Goal: Find specific fact: Find specific fact

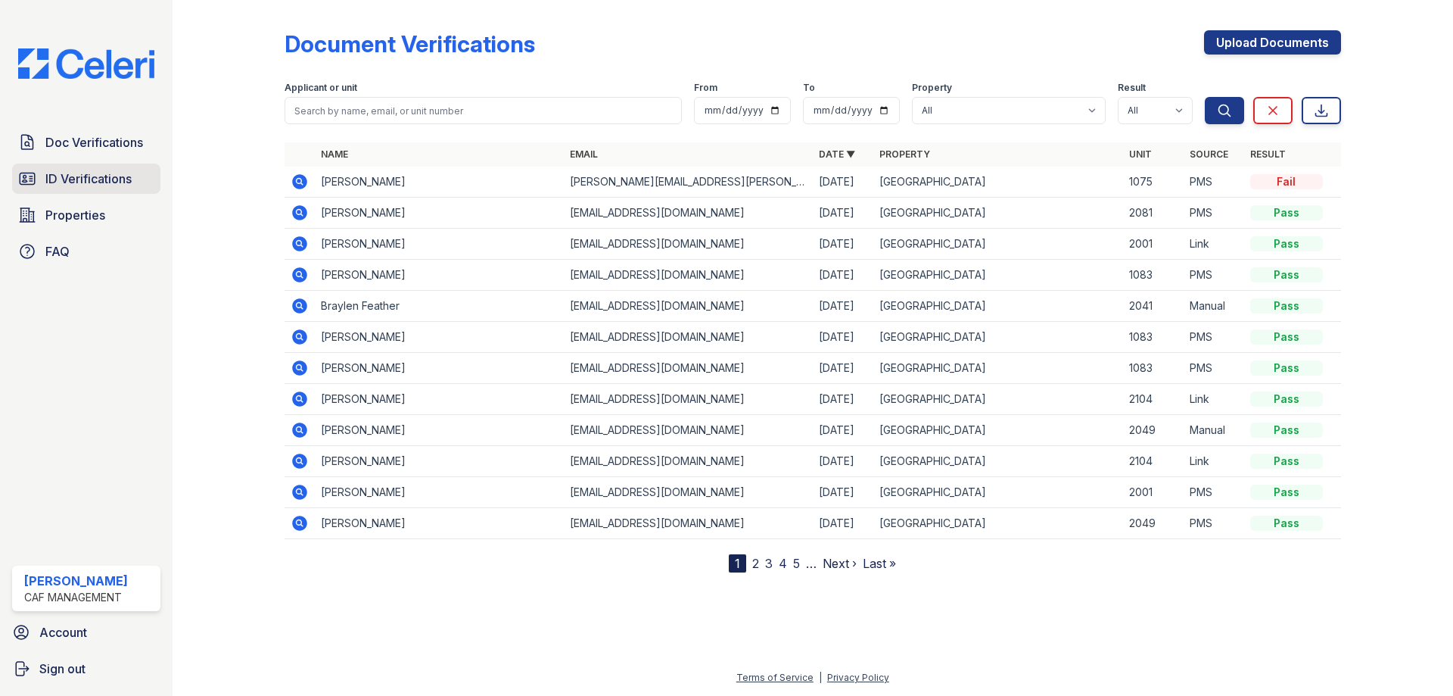
click at [99, 185] on span "ID Verifications" at bounding box center [88, 179] width 86 height 18
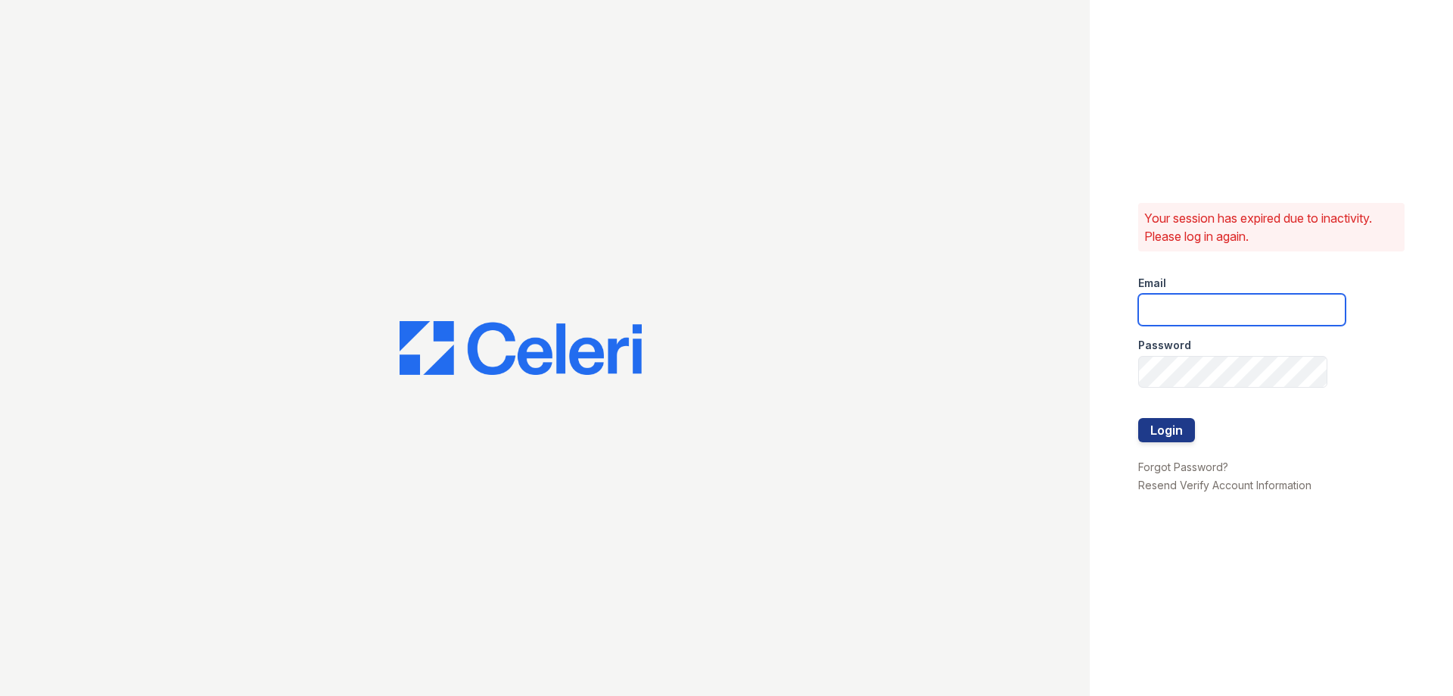
type input "[DOMAIN_NAME][EMAIL_ADDRESS][DOMAIN_NAME]"
click at [1177, 435] on button "Login" at bounding box center [1166, 430] width 57 height 24
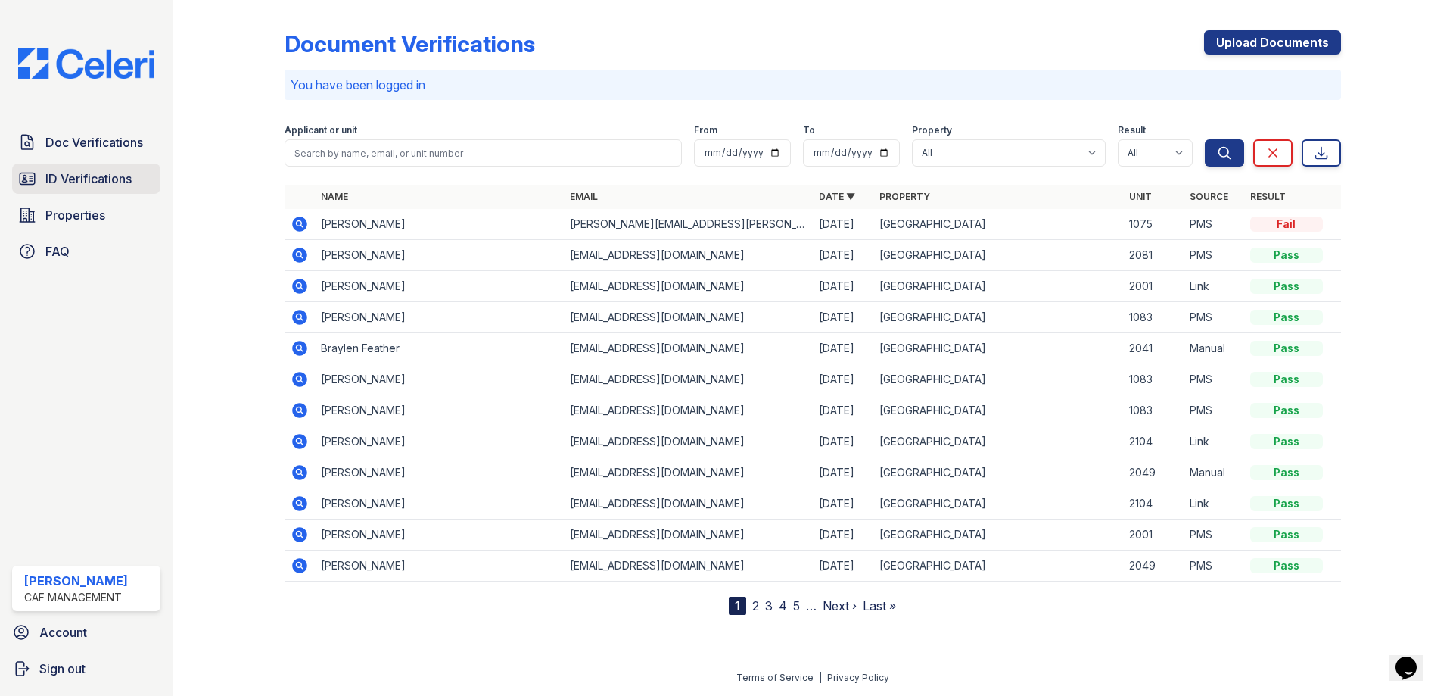
click at [117, 182] on span "ID Verifications" at bounding box center [88, 179] width 86 height 18
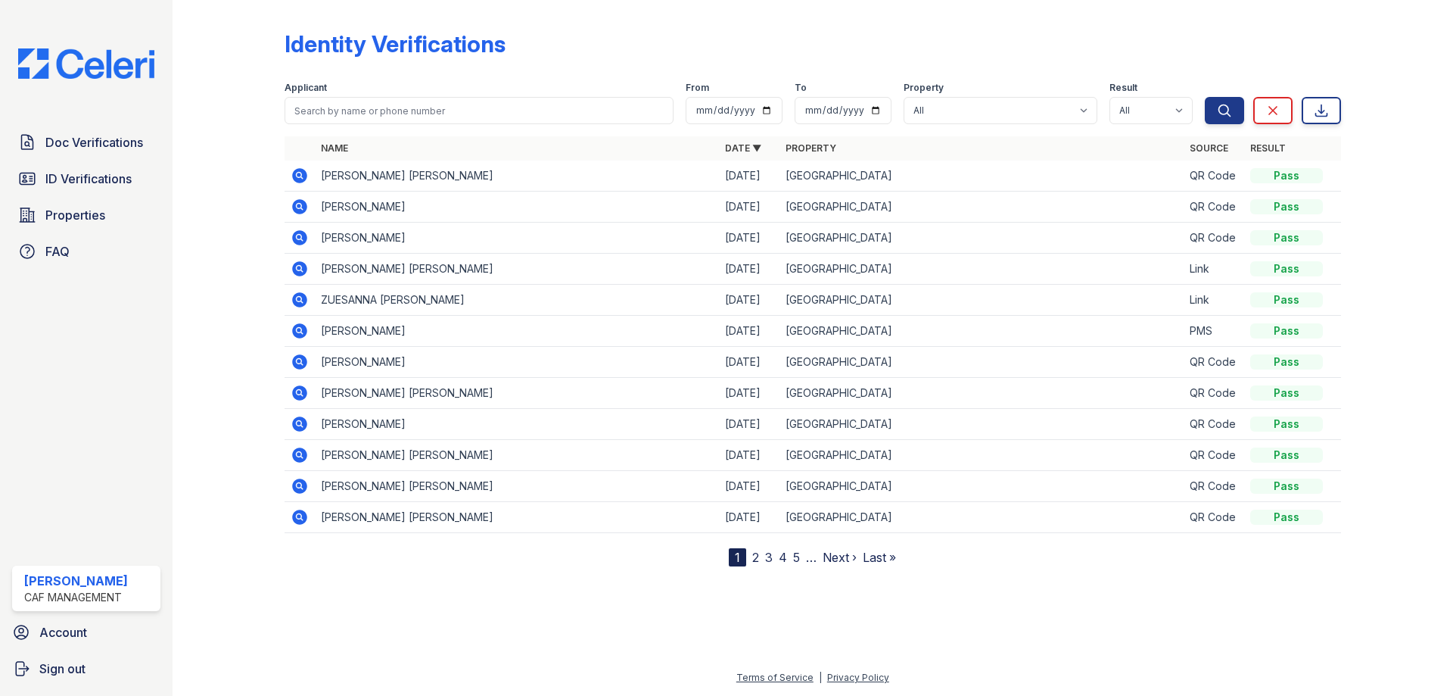
click at [302, 181] on icon at bounding box center [299, 175] width 15 height 15
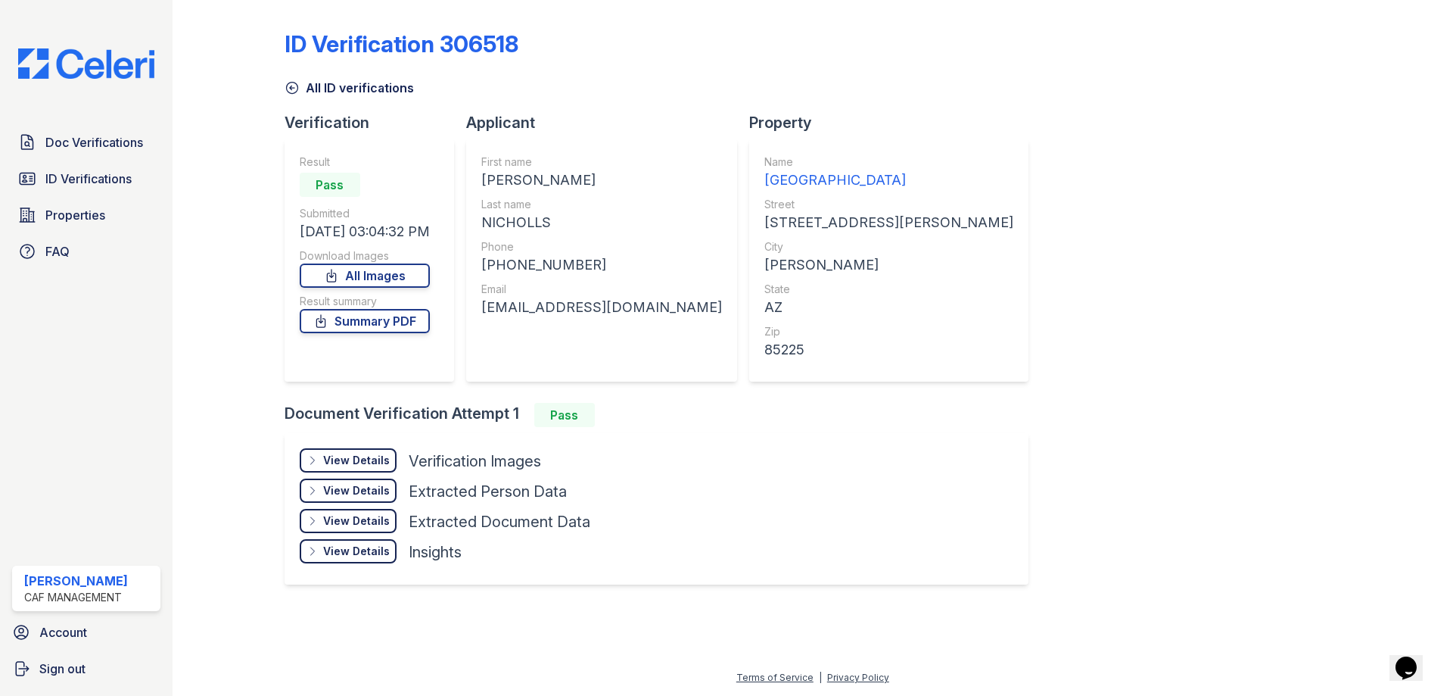
click at [497, 181] on div "IAN ANDRE" at bounding box center [601, 180] width 241 height 21
copy div "IAN"
click at [532, 223] on div "NICHOLLS" at bounding box center [601, 222] width 241 height 21
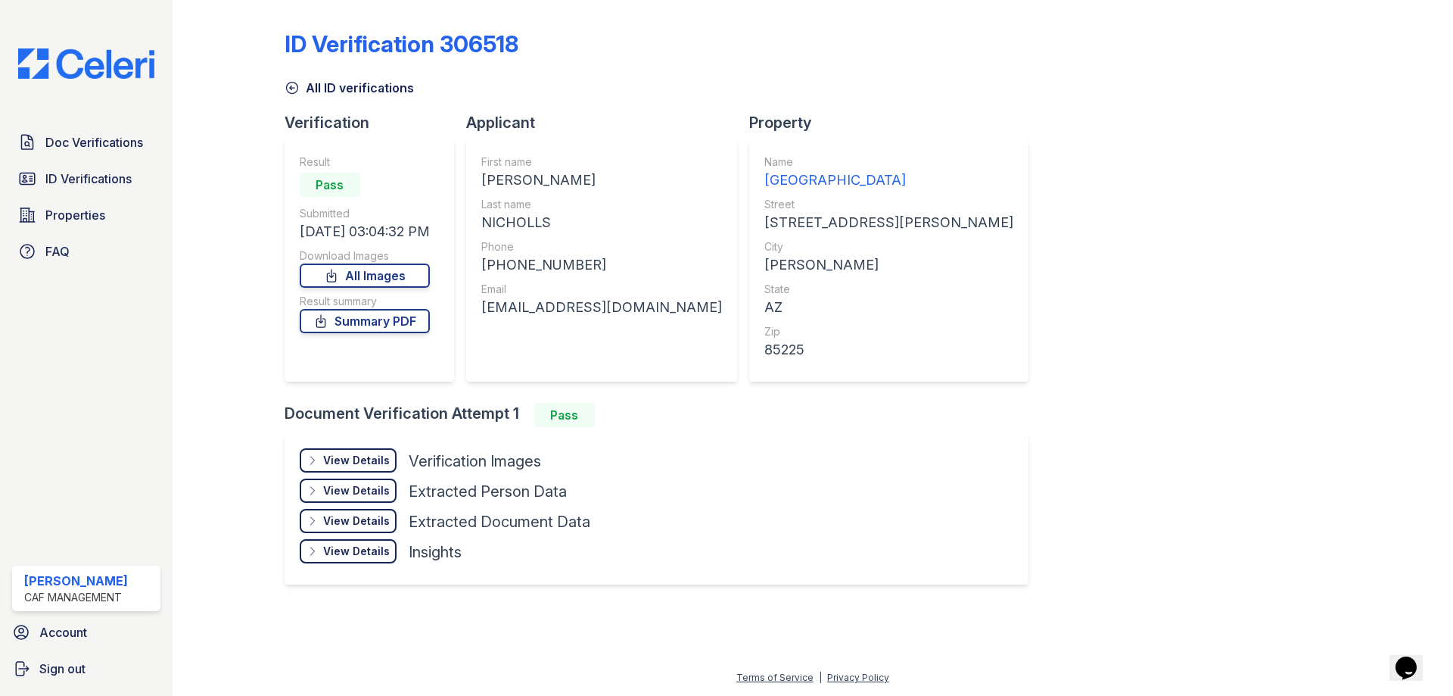
copy div "NICHOLLS"
click at [511, 269] on div "+17027208120" at bounding box center [601, 264] width 241 height 21
copy div "17027208120"
click at [504, 313] on div "inicholls1964@gmail.com" at bounding box center [601, 307] width 241 height 21
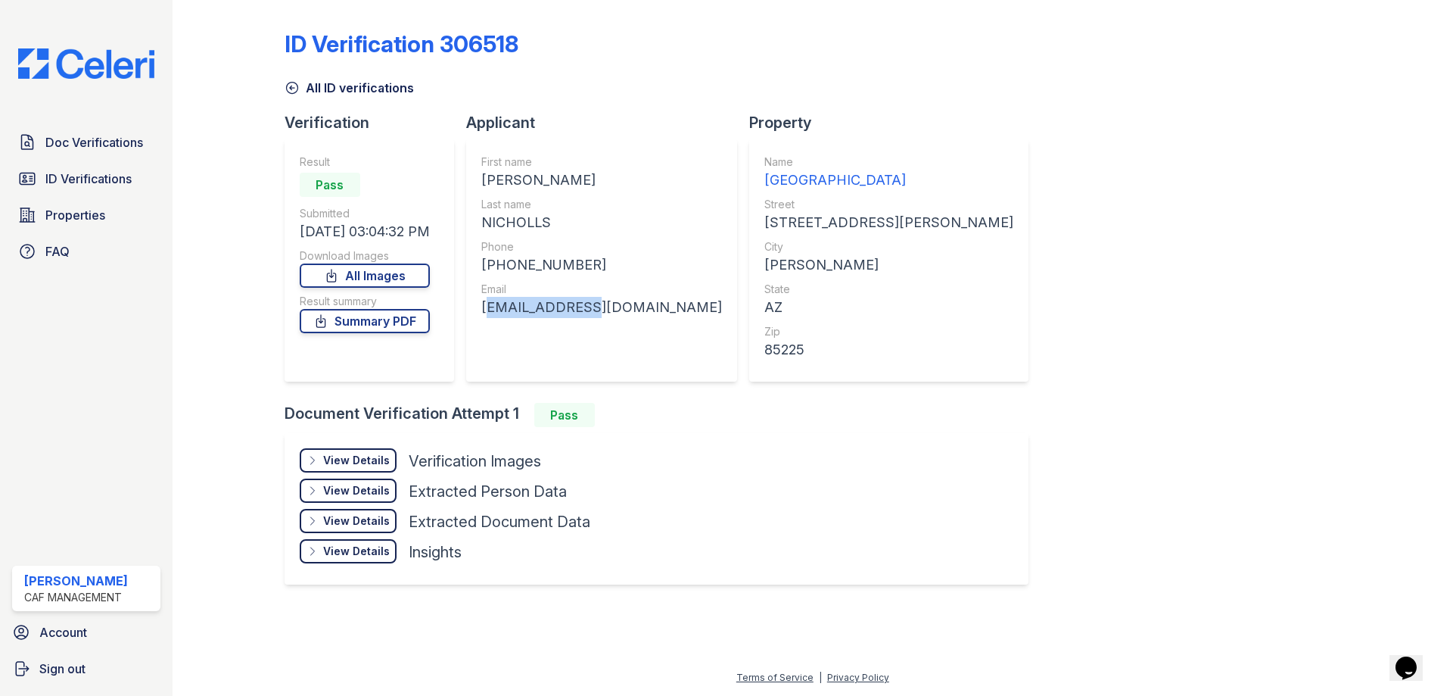
click at [504, 313] on div "inicholls1964@gmail.com" at bounding box center [601, 307] width 241 height 21
copy div "inicholls1964@gmail.com"
